Goal: Task Accomplishment & Management: Use online tool/utility

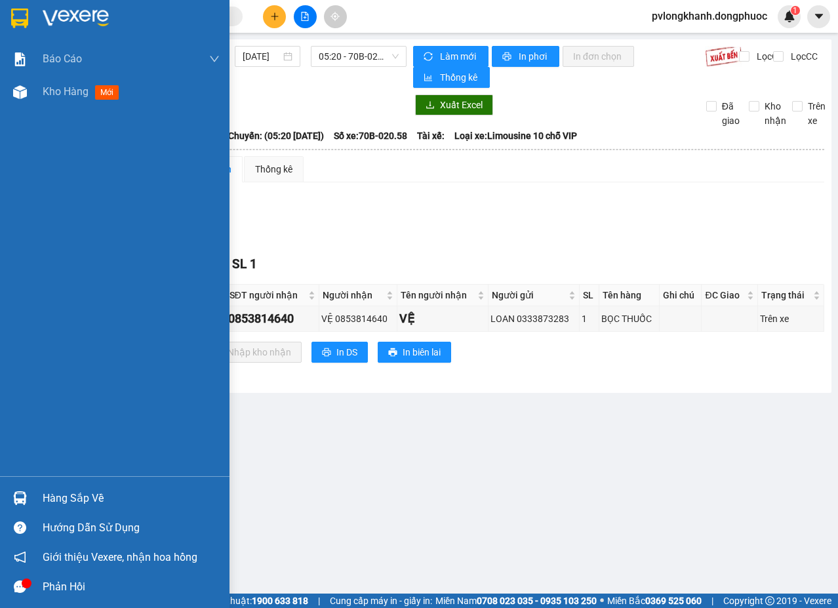
click at [70, 497] on div "Hàng sắp về" at bounding box center [131, 499] width 177 height 20
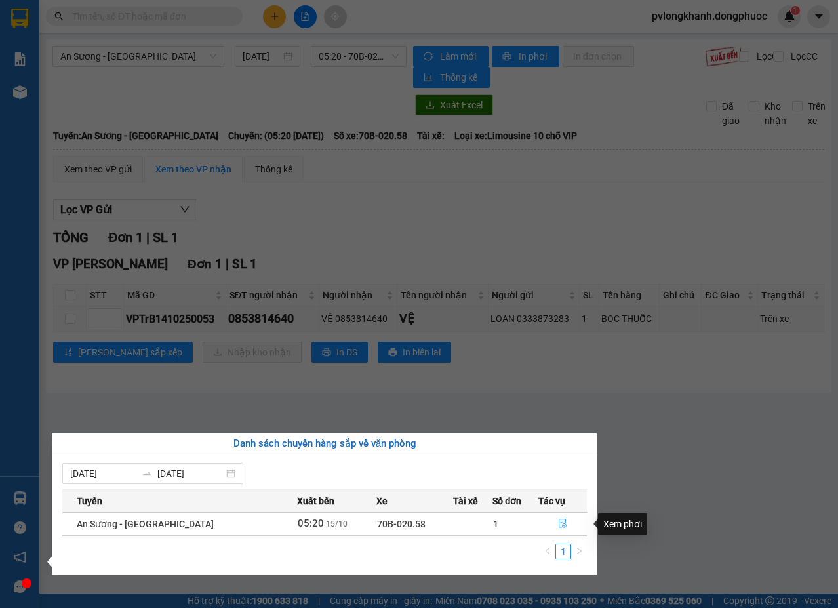
click at [560, 522] on icon "file-done" at bounding box center [562, 523] width 9 height 9
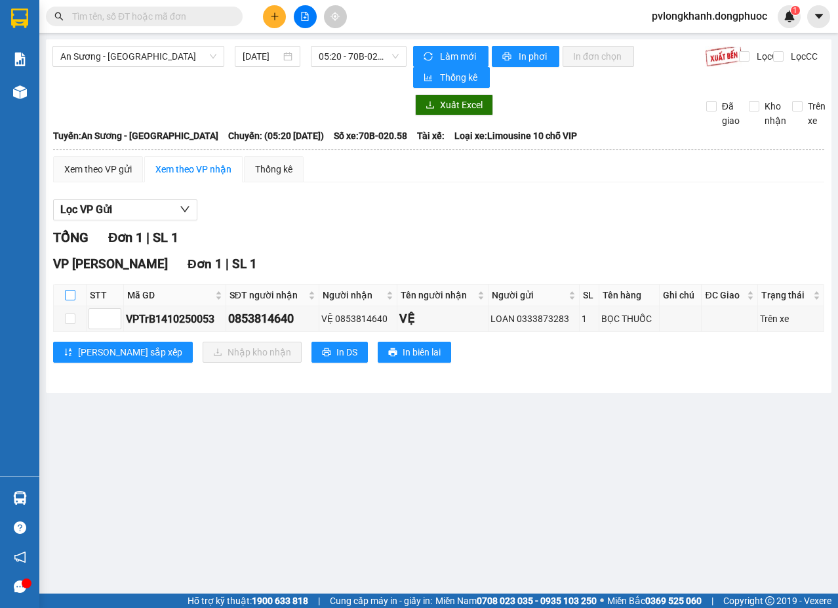
click at [73, 295] on input "checkbox" at bounding box center [70, 295] width 10 height 10
checkbox input "true"
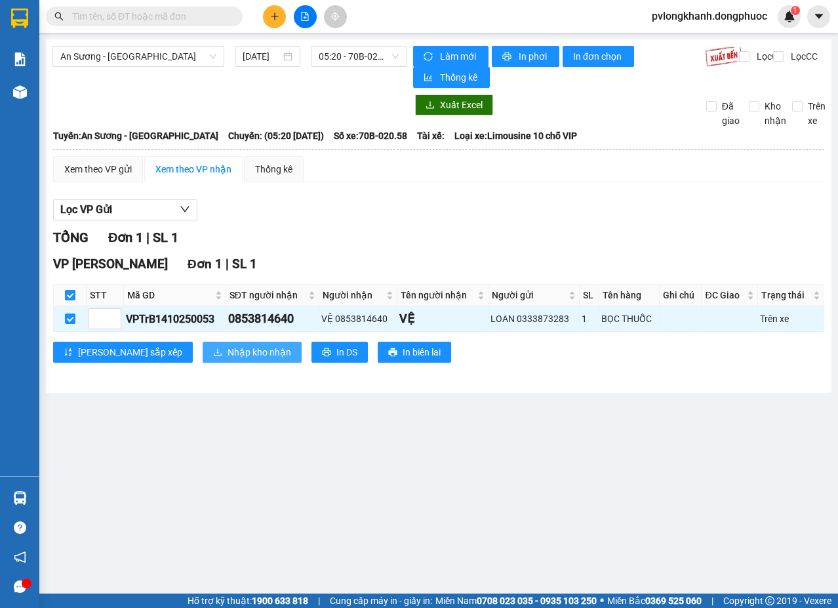
click at [228, 345] on span "Nhập kho nhận" at bounding box center [260, 352] width 64 height 14
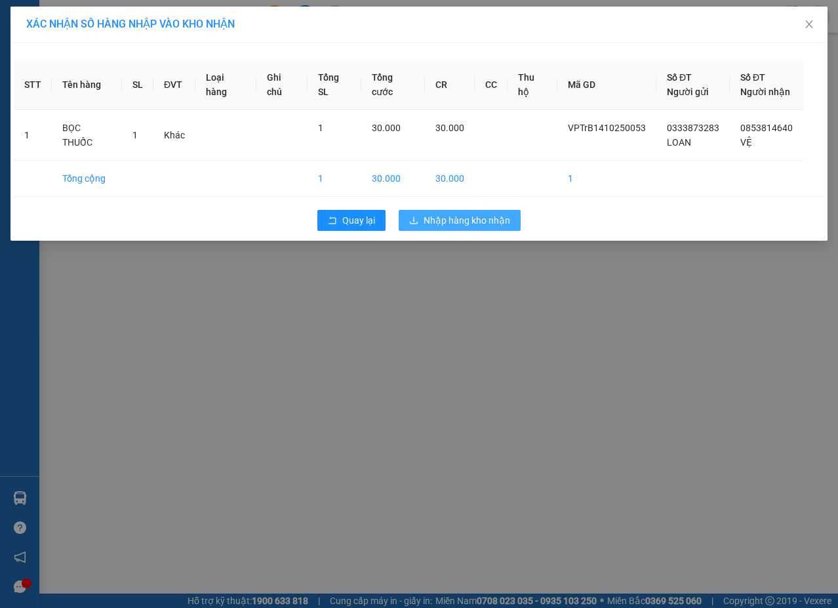
click at [470, 216] on span "Nhập hàng kho nhận" at bounding box center [467, 220] width 87 height 14
